Goal: Find specific page/section: Find specific page/section

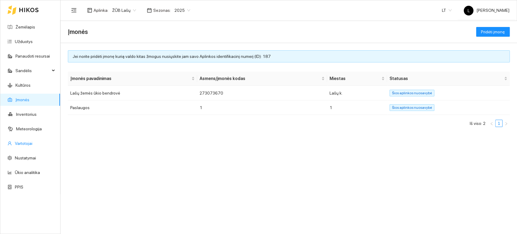
click at [25, 146] on link "Vartotojai" at bounding box center [24, 143] width 18 height 5
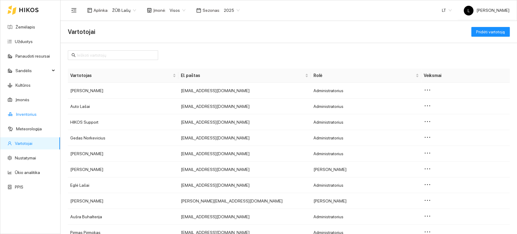
click at [30, 115] on link "Inventorius" at bounding box center [26, 114] width 21 height 5
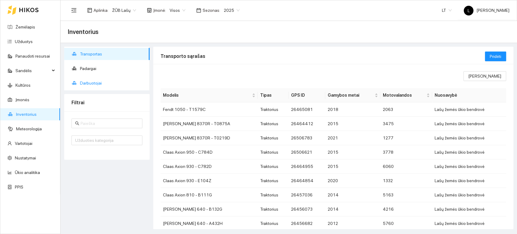
click at [93, 81] on span "Darbuotojai" at bounding box center [112, 83] width 65 height 12
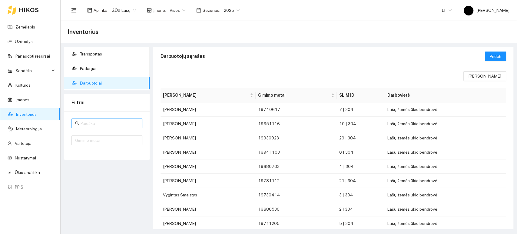
click at [90, 124] on input "text" at bounding box center [110, 123] width 58 height 7
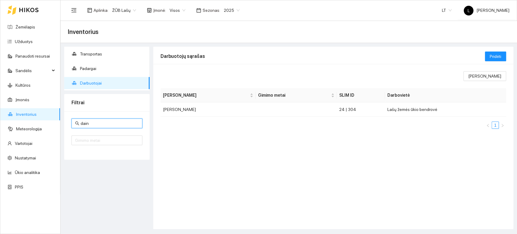
type input "dain"
